Goal: Entertainment & Leisure: Consume media (video, audio)

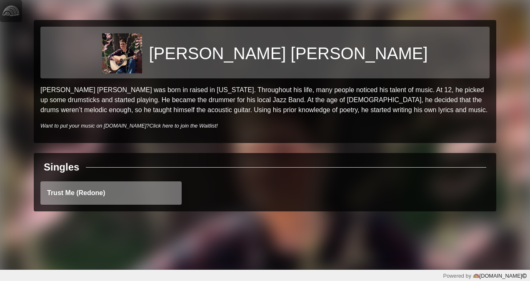
click at [133, 200] on link "Trust Me (Redone)" at bounding box center [110, 192] width 141 height 23
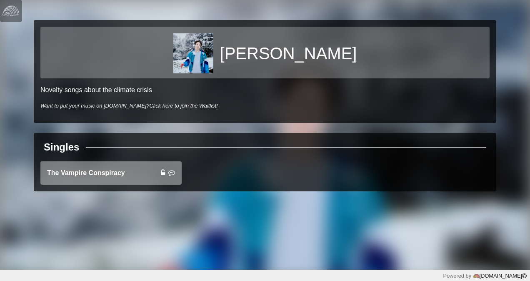
click at [121, 173] on link "The Vampire Conspiracy" at bounding box center [110, 172] width 141 height 23
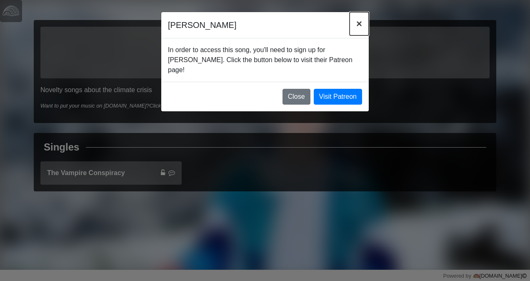
click at [357, 24] on span "×" at bounding box center [359, 23] width 6 height 11
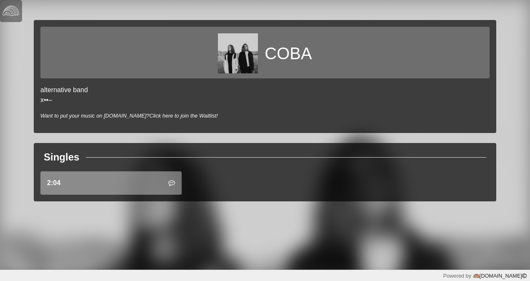
click at [133, 185] on link "2:04" at bounding box center [110, 182] width 141 height 23
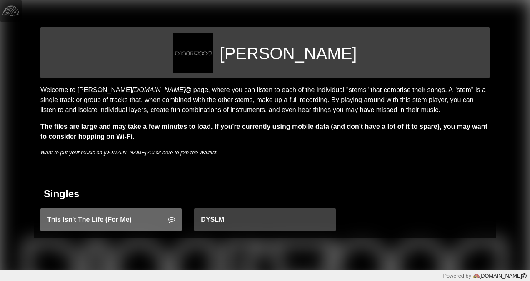
click at [147, 227] on link "This Isn't The Life (For Me)" at bounding box center [110, 219] width 141 height 23
